Goal: Navigation & Orientation: Find specific page/section

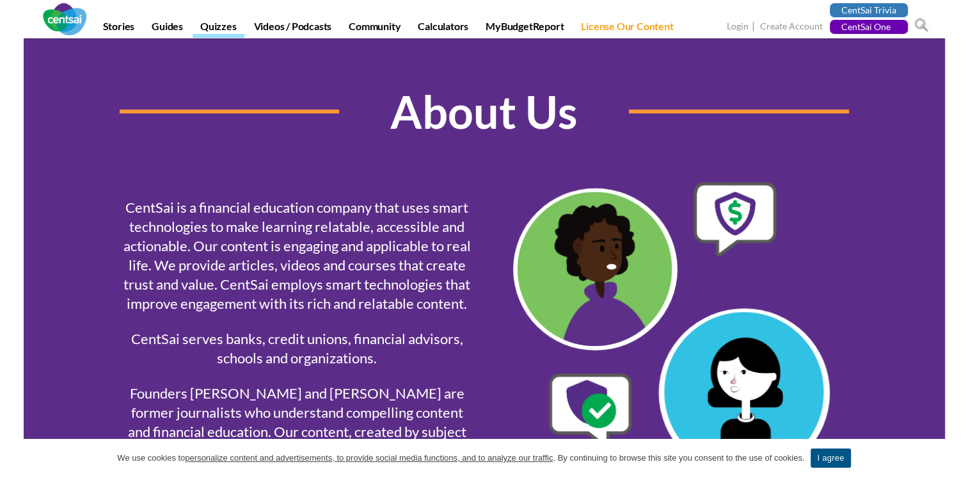
click at [211, 27] on link "Quizzes" at bounding box center [219, 29] width 52 height 18
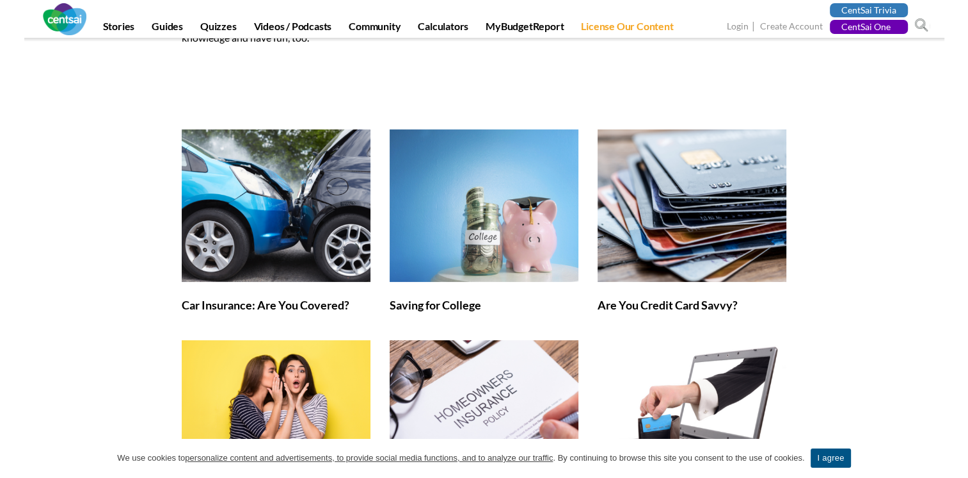
scroll to position [88, 0]
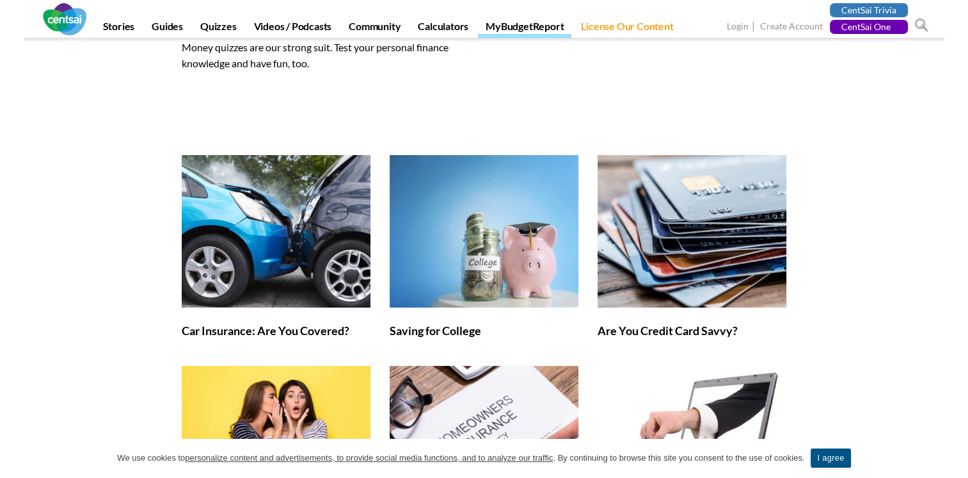
click at [522, 20] on link "MyBudgetReport" at bounding box center [524, 29] width 93 height 18
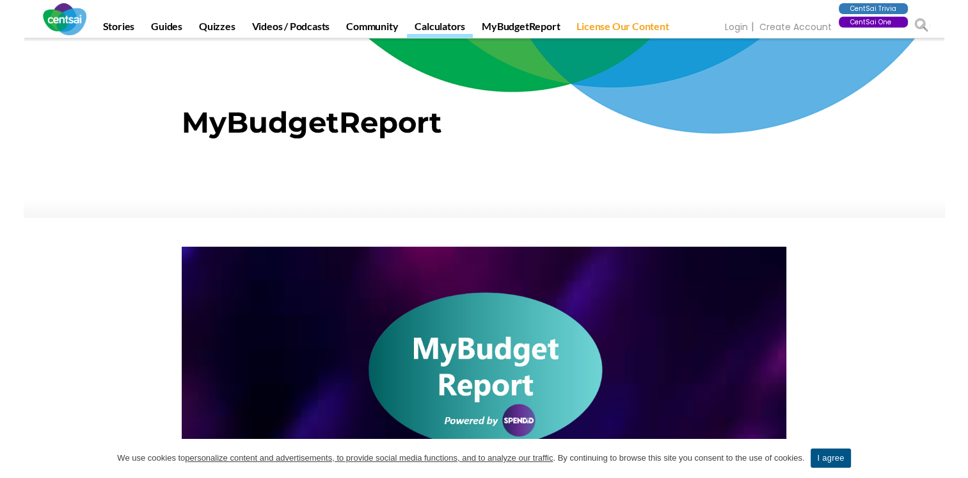
click at [431, 27] on link "Calculators" at bounding box center [440, 29] width 66 height 18
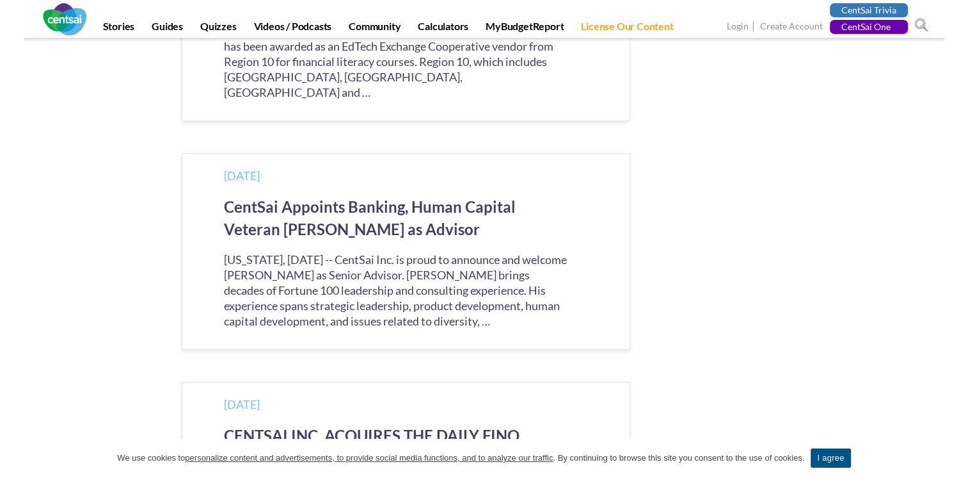
scroll to position [878, 0]
